Goal: Task Accomplishment & Management: Manage account settings

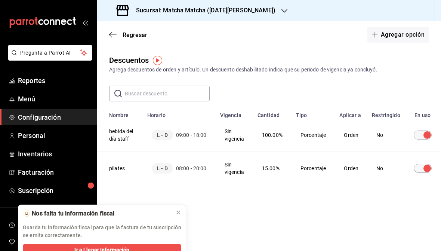
click at [114, 33] on icon "button" at bounding box center [112, 34] width 7 height 7
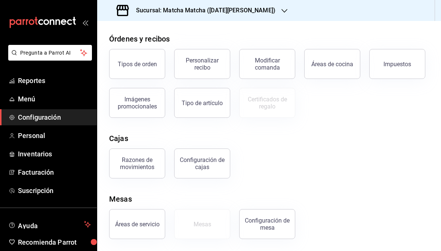
scroll to position [128, 0]
click at [213, 162] on div "Configuración de cajas" at bounding box center [202, 163] width 46 height 14
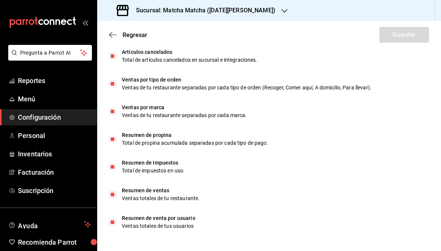
scroll to position [487, 0]
click at [111, 29] on div "Regresar Guardar" at bounding box center [269, 35] width 344 height 28
click at [107, 32] on div "Regresar Guardar" at bounding box center [269, 35] width 344 height 28
click at [107, 40] on div "Regresar Guardar" at bounding box center [269, 35] width 344 height 28
click at [112, 35] on icon "button" at bounding box center [112, 34] width 7 height 7
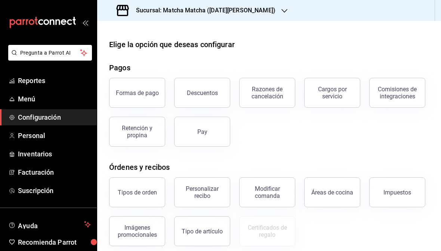
click at [49, 99] on span "Menú" at bounding box center [54, 99] width 73 height 10
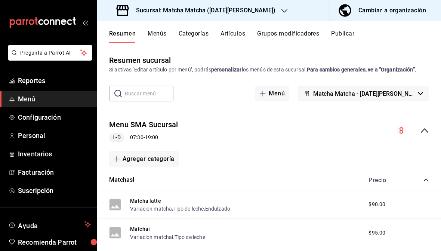
click at [428, 126] on div "collapse-menu-row" at bounding box center [413, 130] width 32 height 9
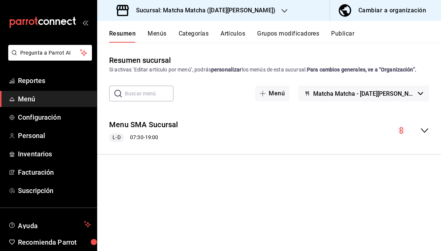
click at [429, 132] on icon "collapse-menu-row" at bounding box center [424, 130] width 9 height 9
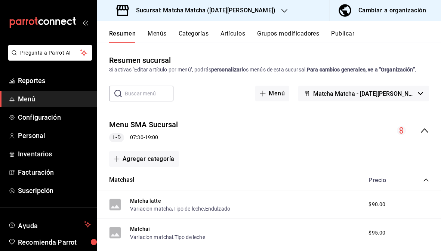
click at [151, 129] on button "Menu SMA Sucursal" at bounding box center [143, 124] width 69 height 11
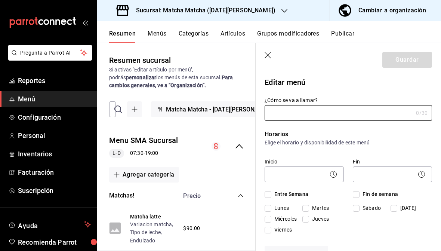
type input "Menu SMA Sucursal"
checkbox input "true"
type input "1754855857892"
click at [400, 177] on body "Pregunta a Parrot AI Reportes Menú Configuración Personal Inventarios Facturaci…" at bounding box center [220, 125] width 441 height 251
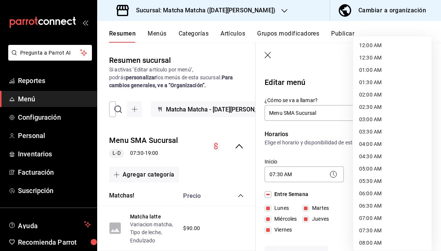
scroll to position [371, 0]
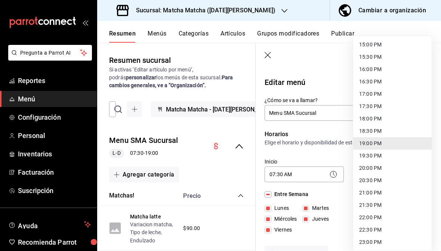
click at [384, 192] on li "21:00 PM" at bounding box center [392, 193] width 79 height 12
type input "21:00"
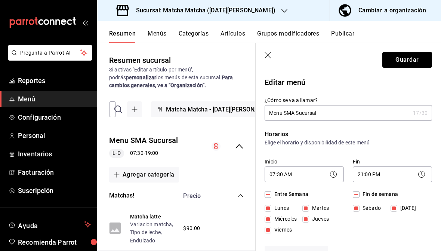
click at [420, 64] on button "Guardar" at bounding box center [407, 60] width 50 height 16
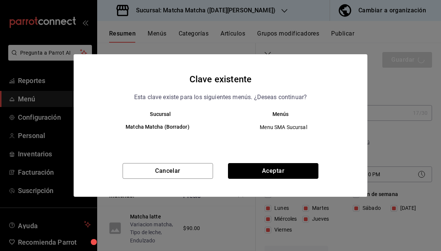
click at [310, 173] on button "Aceptar" at bounding box center [273, 171] width 90 height 16
